Goal: Check status

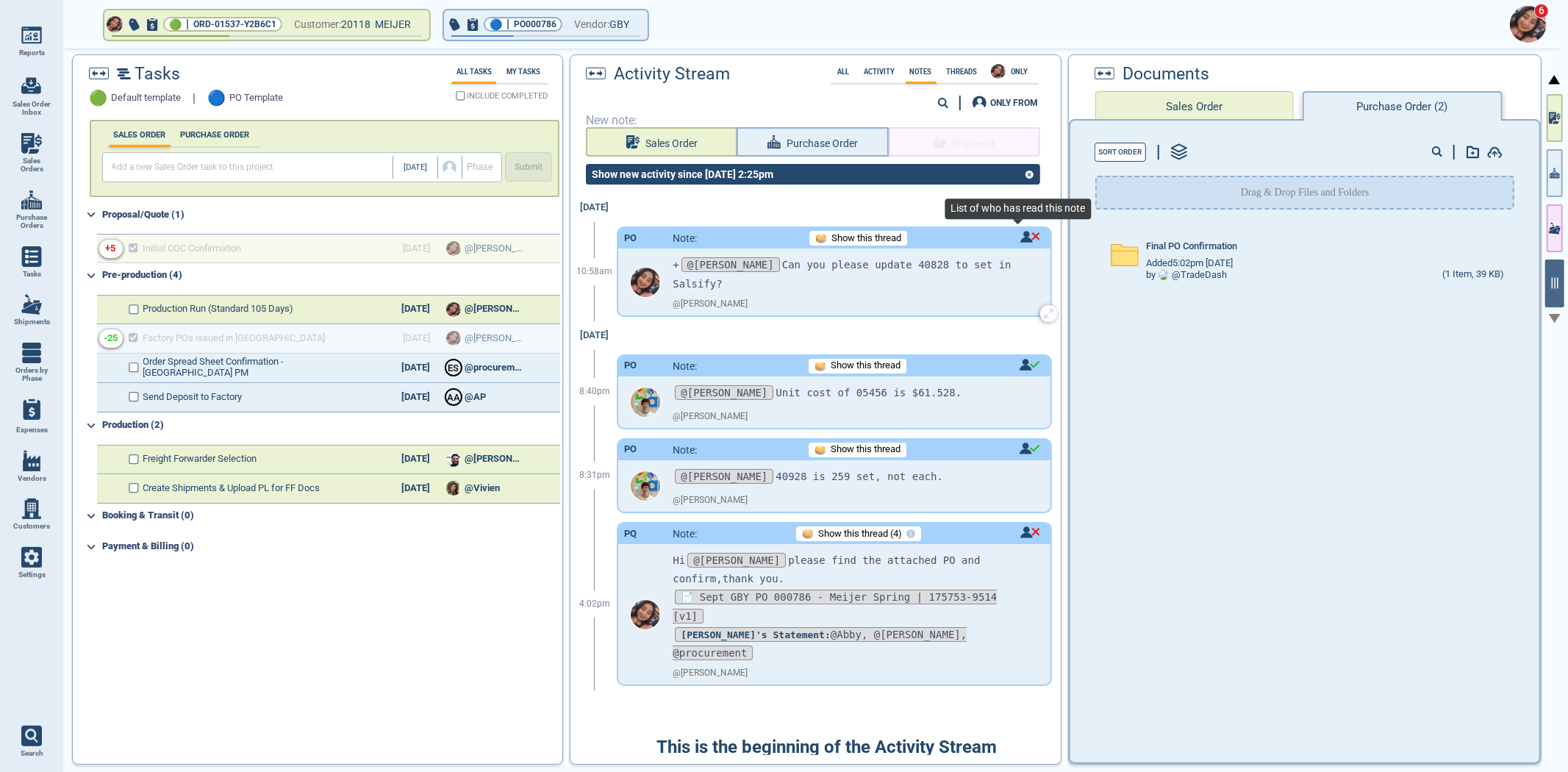
click at [1021, 236] on img at bounding box center [1031, 236] width 20 height 11
click at [1019, 236] on div at bounding box center [784, 386] width 1568 height 772
click at [1165, 616] on div "Final PO Confirmation Added 5:02pm [DATE] by @ TradeDash (1 Item, 39 KB)" at bounding box center [1305, 490] width 469 height 533
click at [1290, 486] on div "Final PO Confirmation Added 5:02pm [DATE] by @ TradeDash (1 Item, 39 KB)" at bounding box center [1305, 490] width 469 height 533
click at [1245, 483] on div "Final PO Confirmation Added 5:02pm [DATE] by @ TradeDash (1 Item, 39 KB)" at bounding box center [1305, 490] width 469 height 533
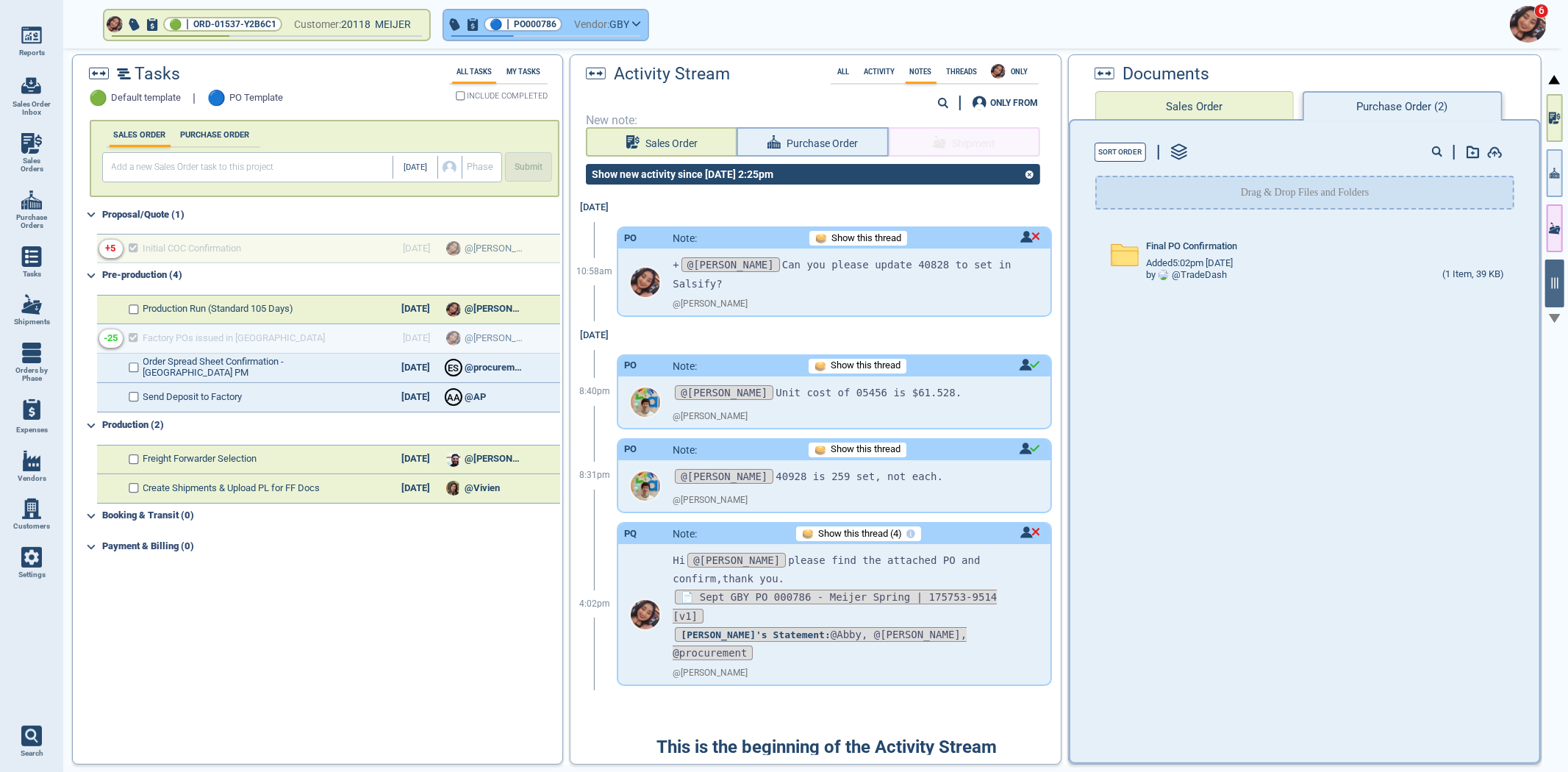
click at [524, 15] on button "🔵 | PO000786 Vendor: GBY" at bounding box center [546, 25] width 204 height 29
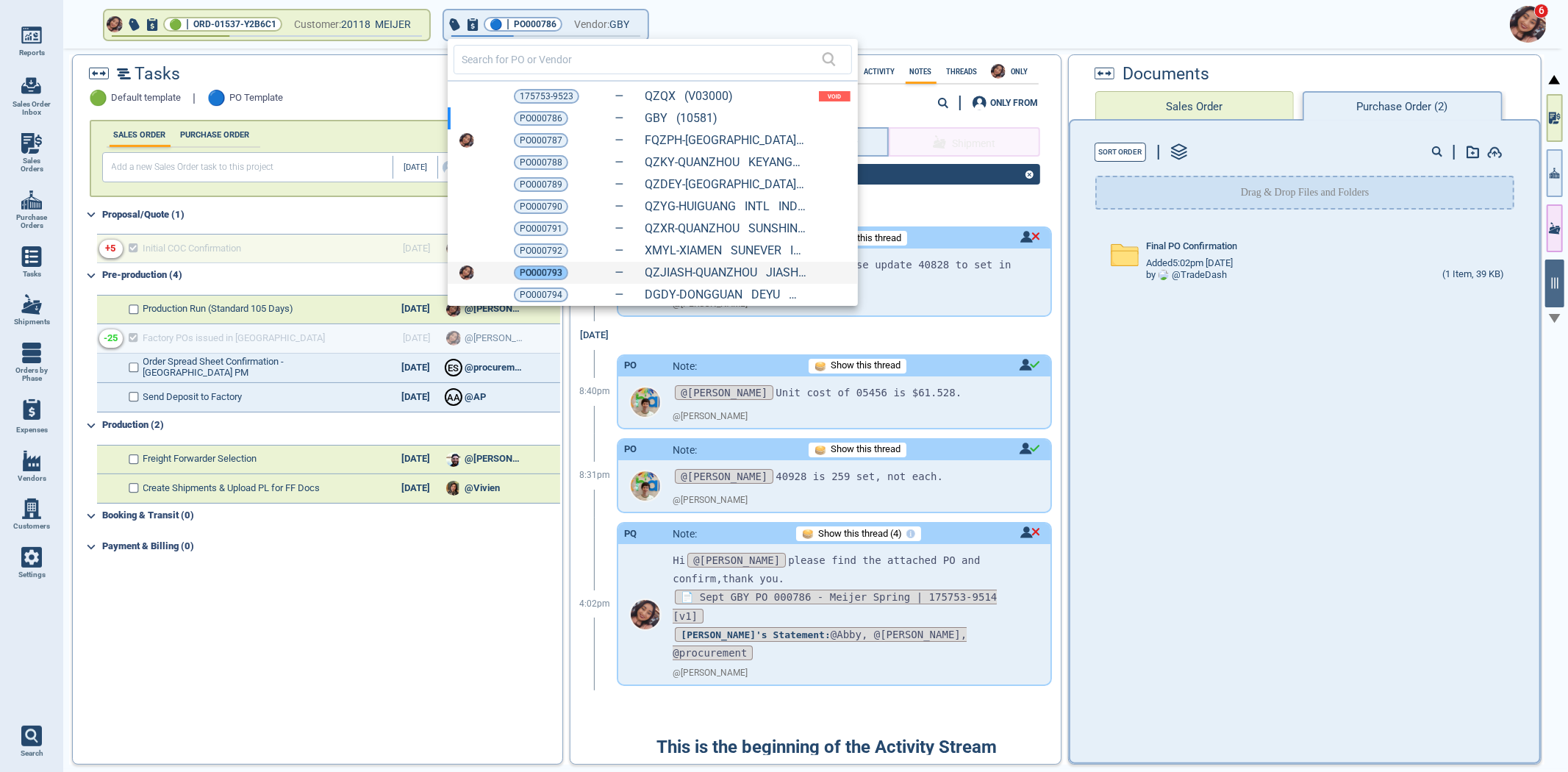
click at [531, 267] on span "PO000793" at bounding box center [541, 273] width 42 height 15
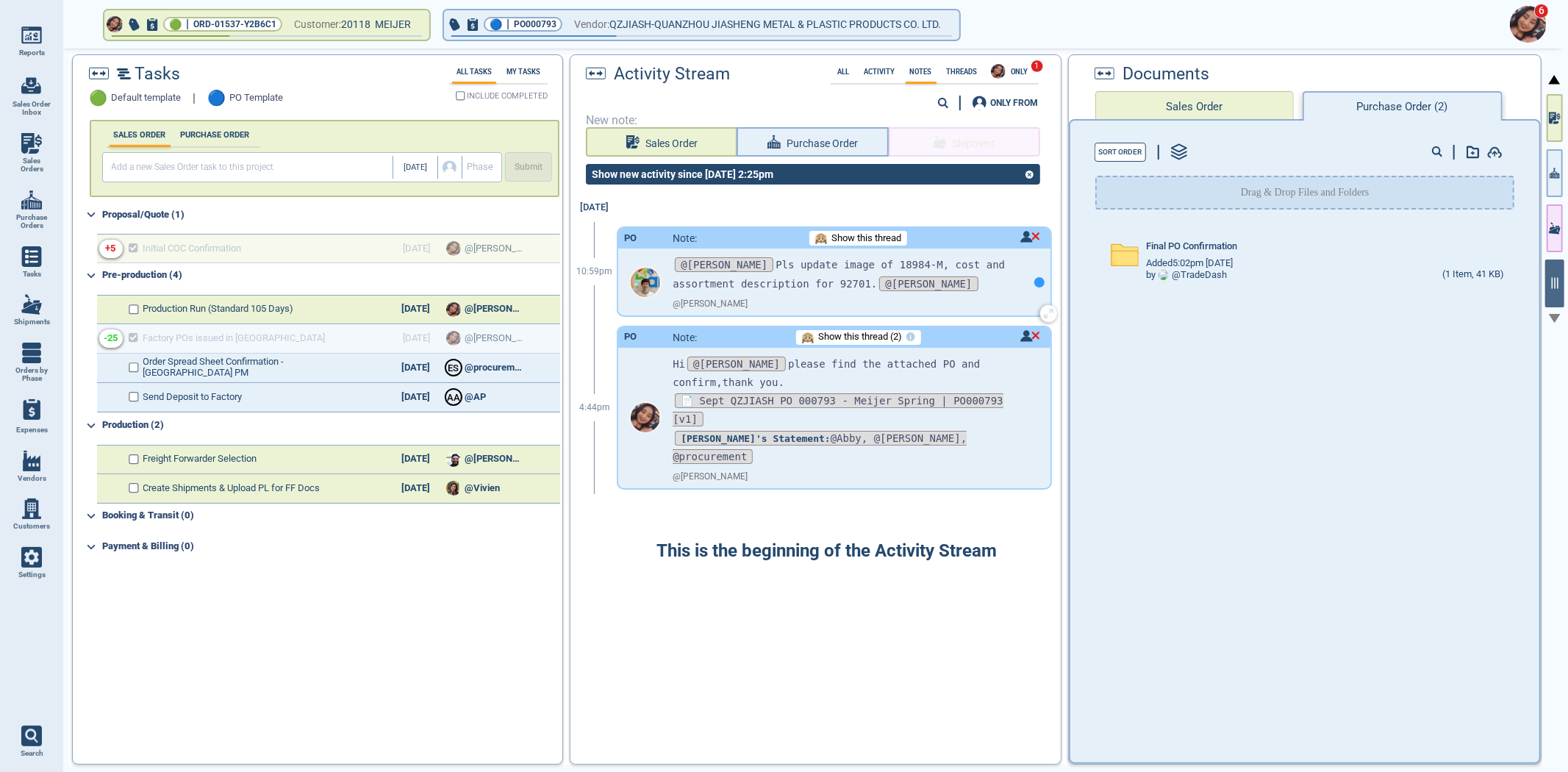
click at [1035, 280] on div at bounding box center [1040, 282] width 11 height 11
click at [1237, 250] on div "Final PO Confirmation" at bounding box center [1325, 249] width 358 height 16
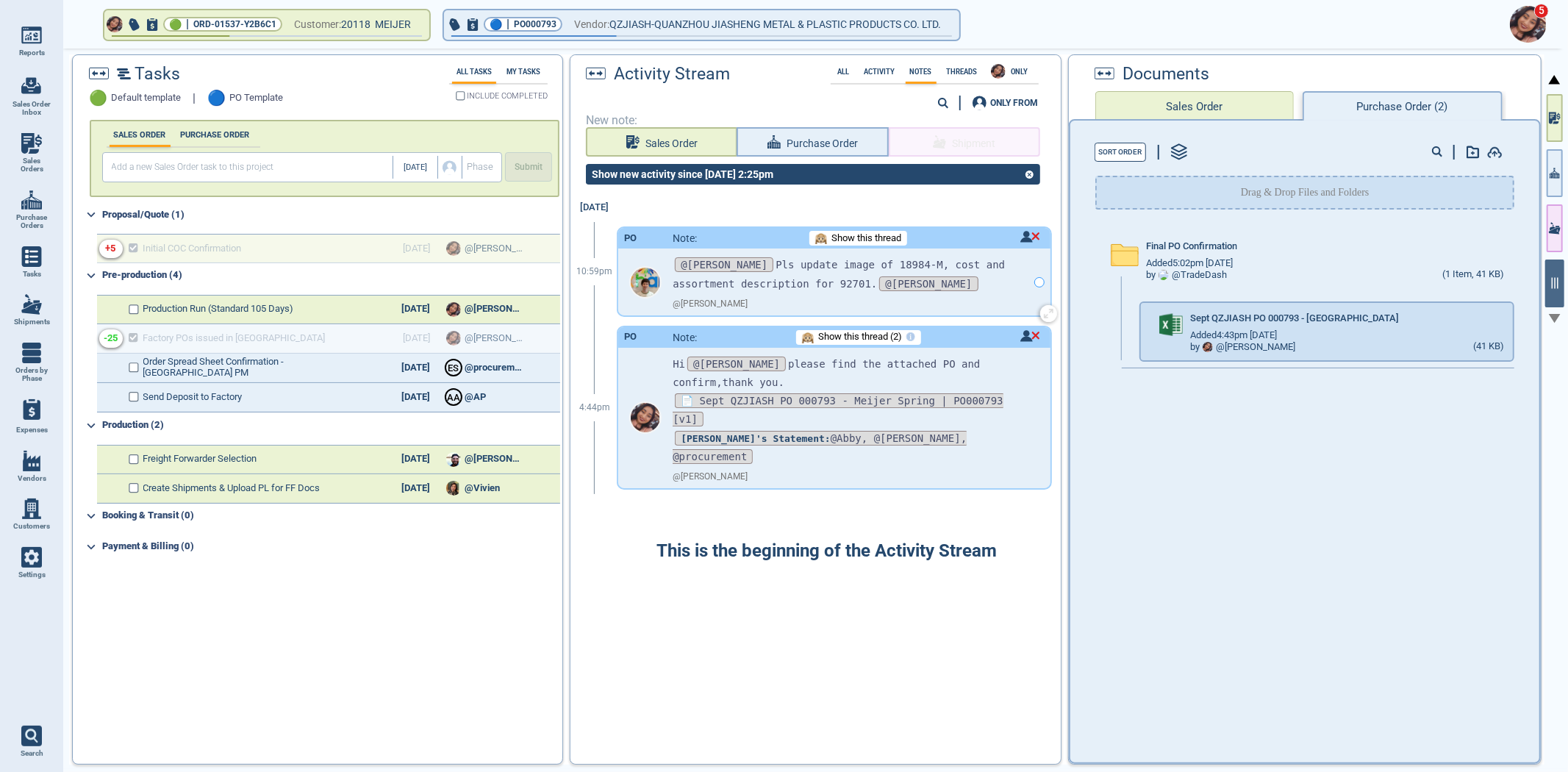
click at [1141, 595] on div "Final PO Confirmation Added 5:02pm [DATE] by @ TradeDash (1 Item, 41 KB) Sept Q…" at bounding box center [1305, 490] width 469 height 533
